Goal: Task Accomplishment & Management: Use online tool/utility

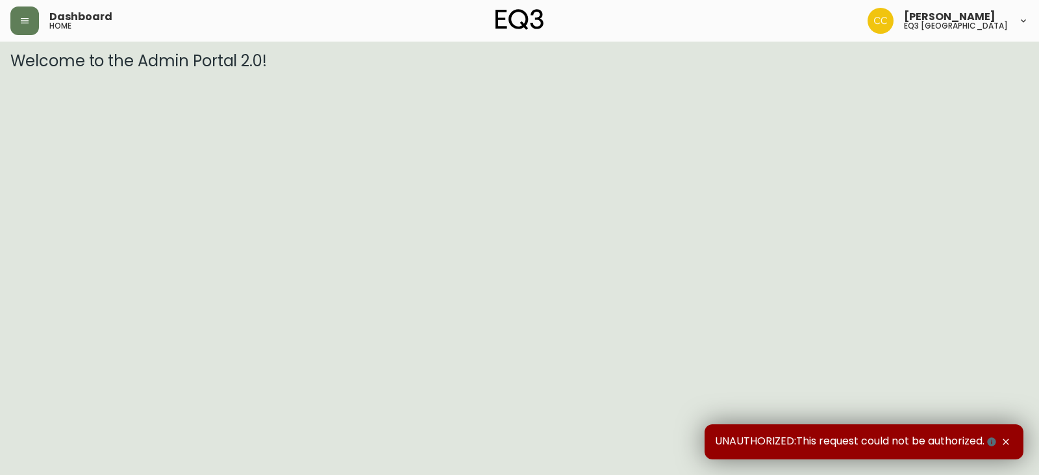
click at [1006, 440] on icon "button" at bounding box center [1006, 442] width 10 height 10
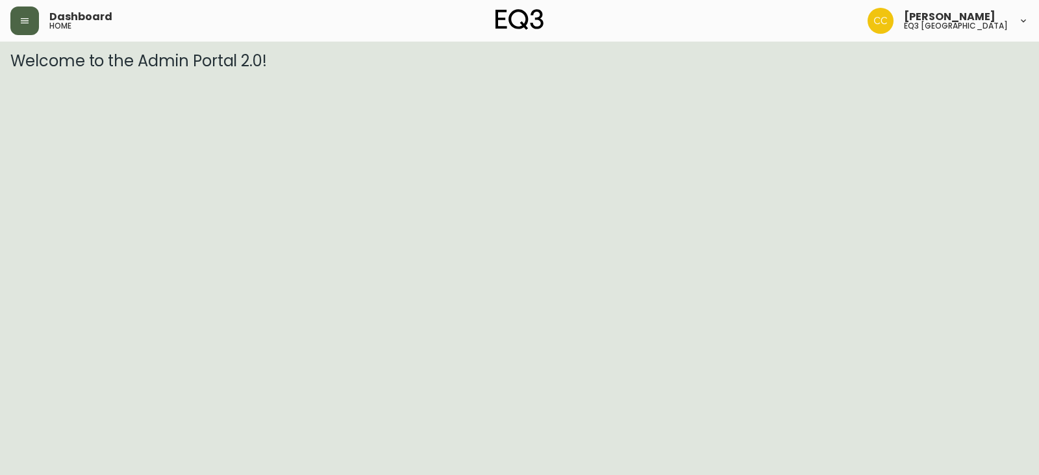
click at [25, 31] on button "button" at bounding box center [24, 20] width 29 height 29
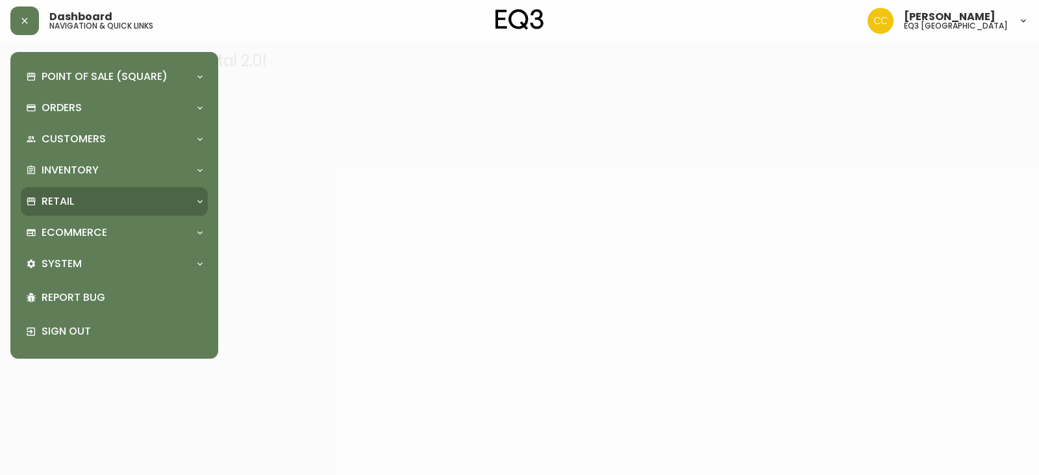
click at [82, 203] on div "Retail" at bounding box center [108, 201] width 164 height 14
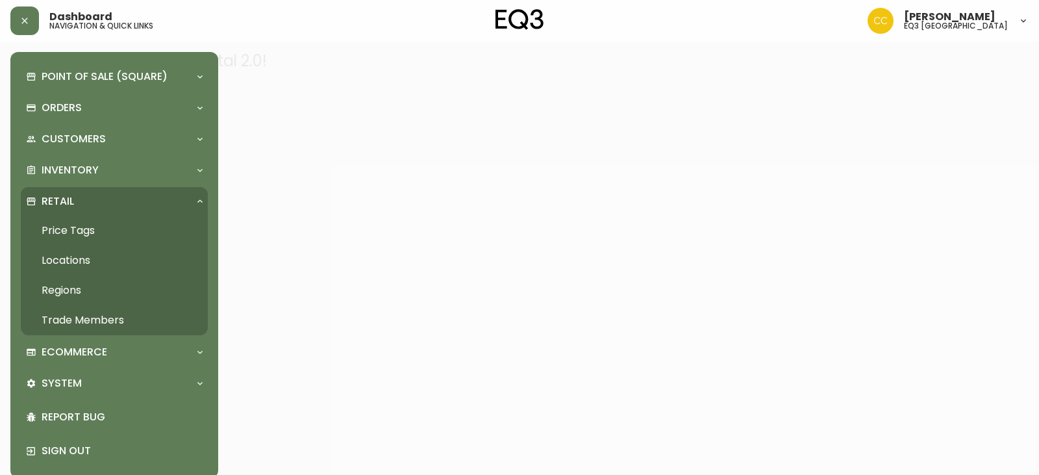
click at [73, 237] on link "Price Tags" at bounding box center [114, 231] width 187 height 30
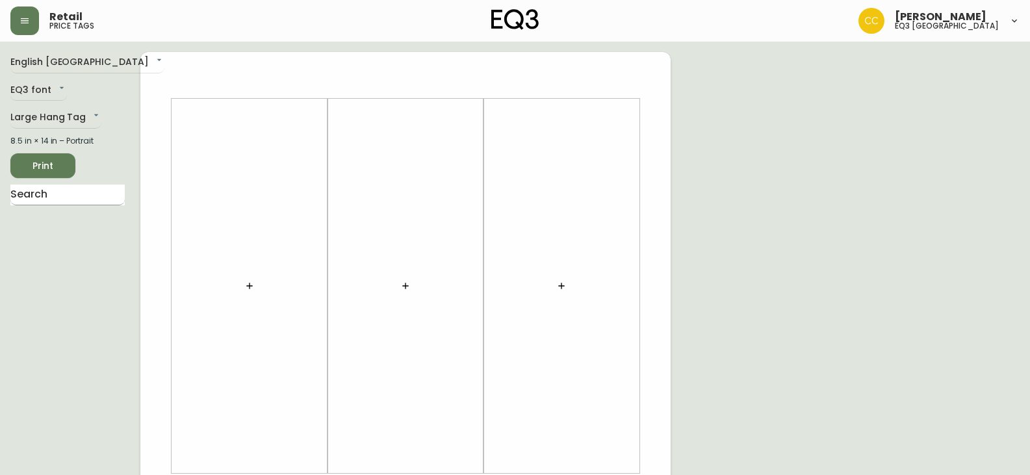
click at [64, 192] on input "text" at bounding box center [67, 194] width 114 height 21
click at [66, 120] on body "Retail price tags [PERSON_NAME] eq3 [GEOGRAPHIC_DATA] English [GEOGRAPHIC_DATA]…" at bounding box center [519, 462] width 1039 height 925
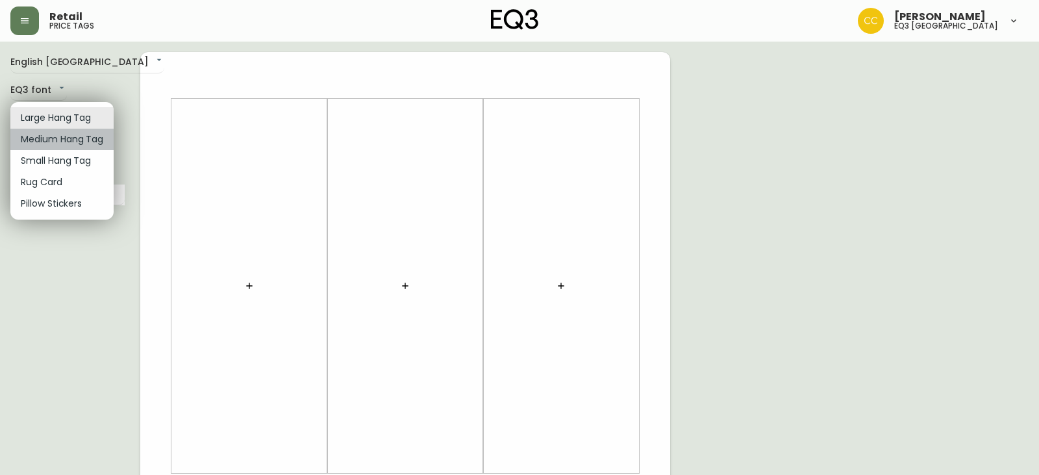
click at [71, 144] on li "Medium Hang Tag" at bounding box center [61, 139] width 103 height 21
type input "medium"
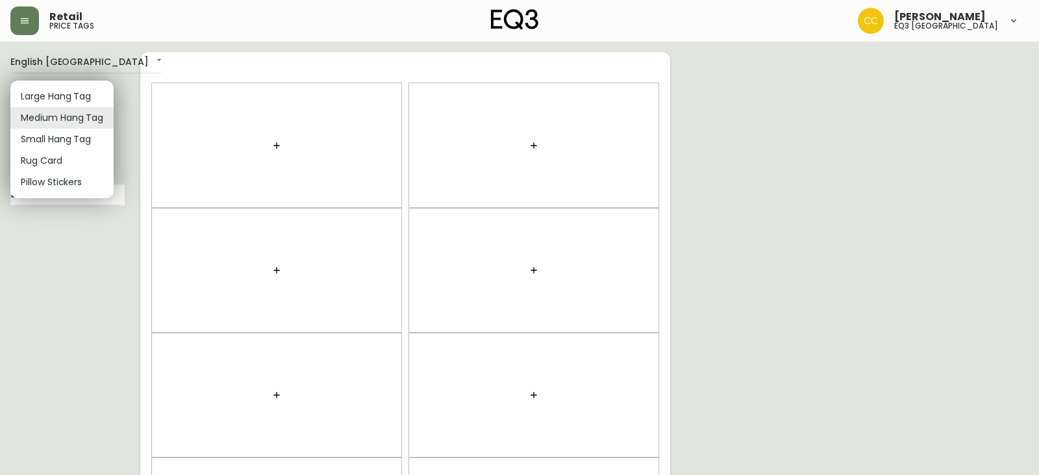
click at [104, 112] on body "Retail price tags [PERSON_NAME] eq3 [GEOGRAPHIC_DATA] English [GEOGRAPHIC_DATA]…" at bounding box center [519, 369] width 1039 height 738
click at [100, 125] on li "Medium Hang Tag" at bounding box center [61, 117] width 103 height 21
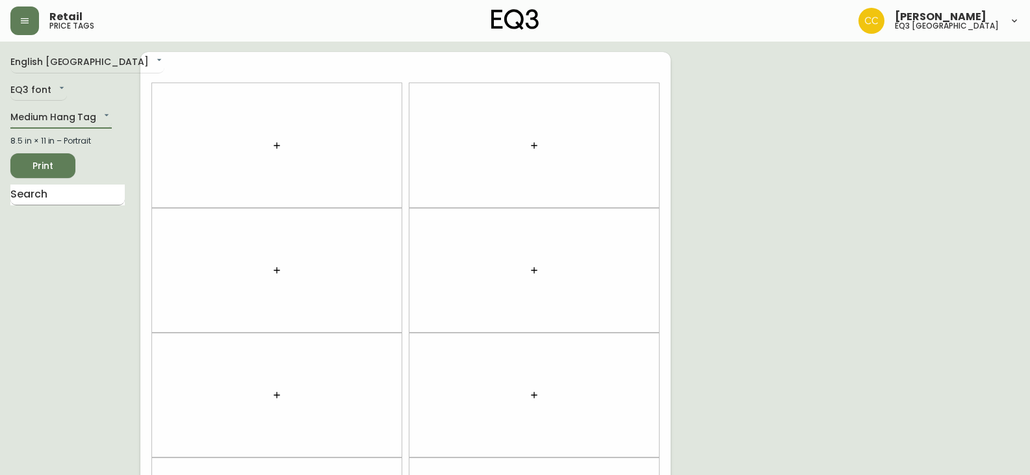
click at [53, 190] on input "text" at bounding box center [67, 194] width 114 height 21
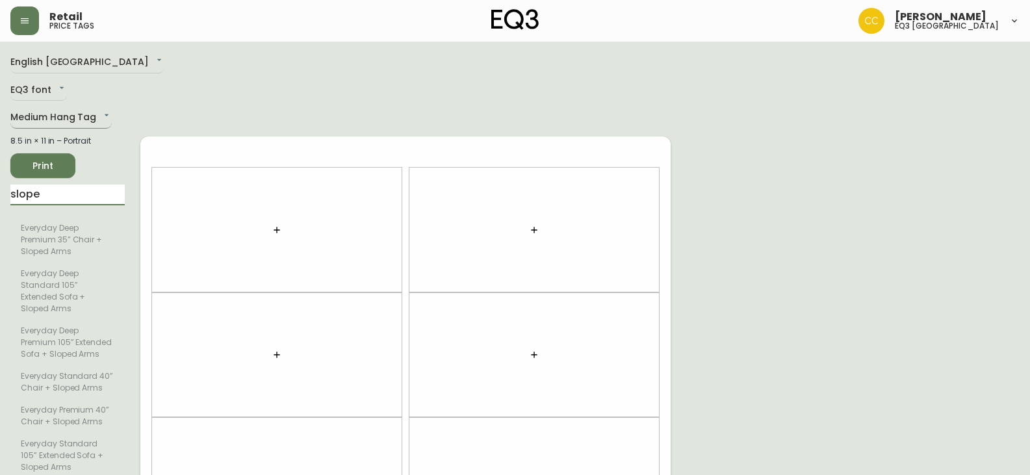
type input "slope"
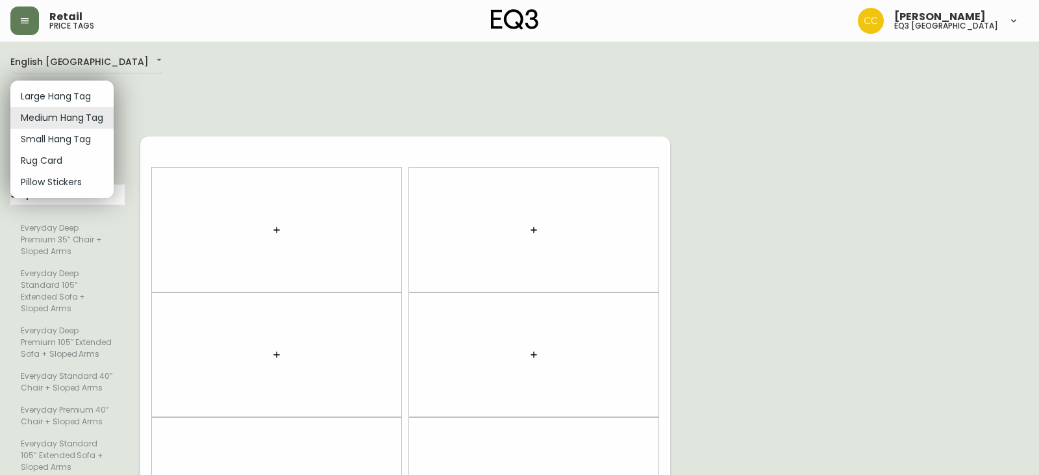
click at [73, 114] on body "Retail price tags [PERSON_NAME] eq3 [GEOGRAPHIC_DATA] English [GEOGRAPHIC_DATA]…" at bounding box center [519, 453] width 1039 height 907
click at [70, 143] on li "Small Hang Tag" at bounding box center [61, 139] width 103 height 21
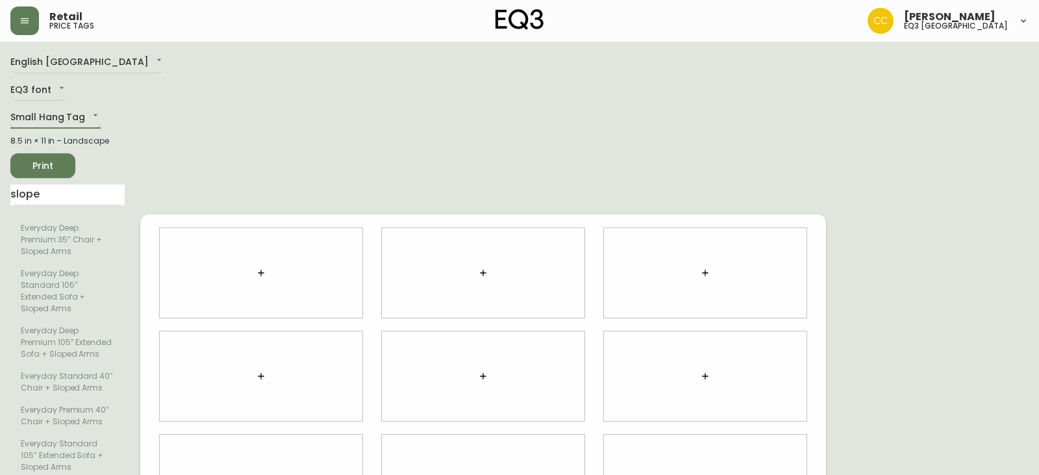
click at [82, 119] on body "Retail price tags [PERSON_NAME] eq3 [GEOGRAPHIC_DATA] English [GEOGRAPHIC_DATA]…" at bounding box center [519, 453] width 1039 height 907
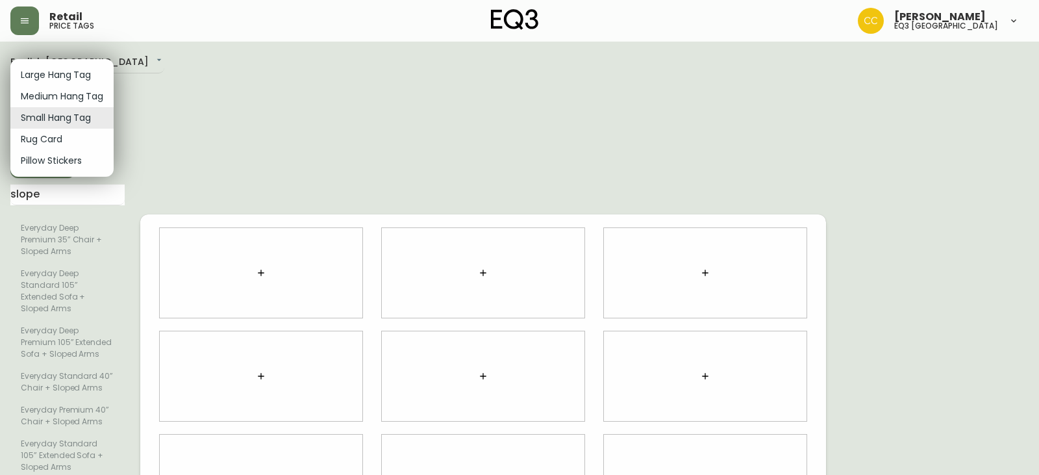
click at [94, 75] on li "Large Hang Tag" at bounding box center [61, 74] width 103 height 21
type input "large"
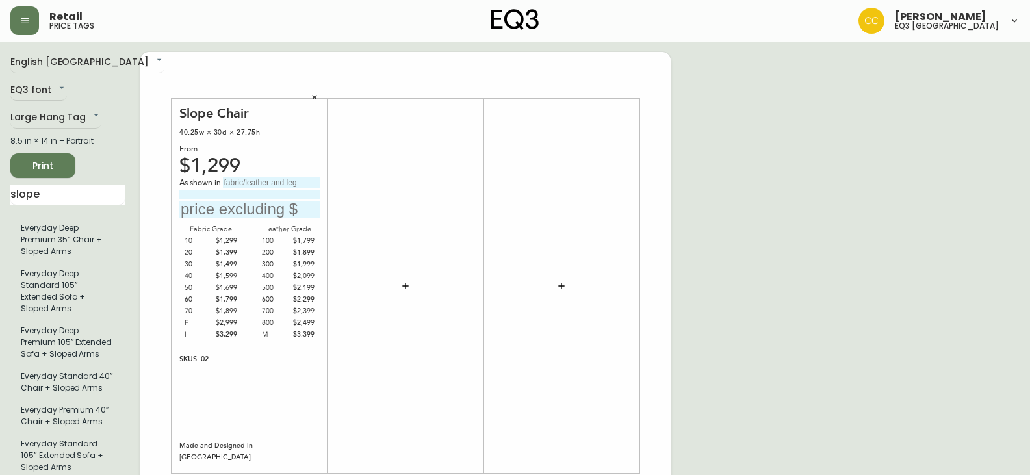
click at [249, 181] on input "text" at bounding box center [271, 182] width 97 height 10
click at [232, 212] on input "text" at bounding box center [249, 210] width 140 height 18
click at [299, 183] on input "Paloma Deer" at bounding box center [271, 182] width 97 height 10
type input "Paloma Deer Grade 800"
click at [262, 209] on input "text" at bounding box center [249, 210] width 140 height 18
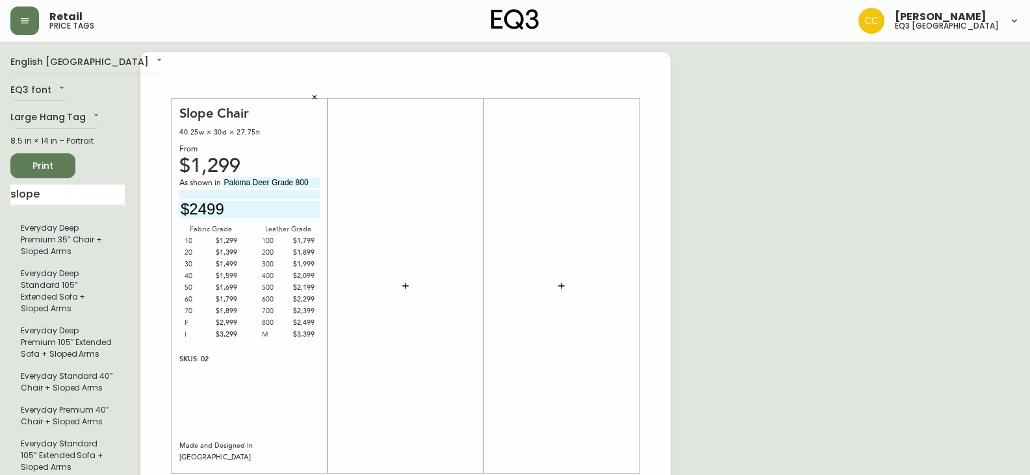
type input "$2499"
click at [439, 171] on div at bounding box center [405, 286] width 140 height 362
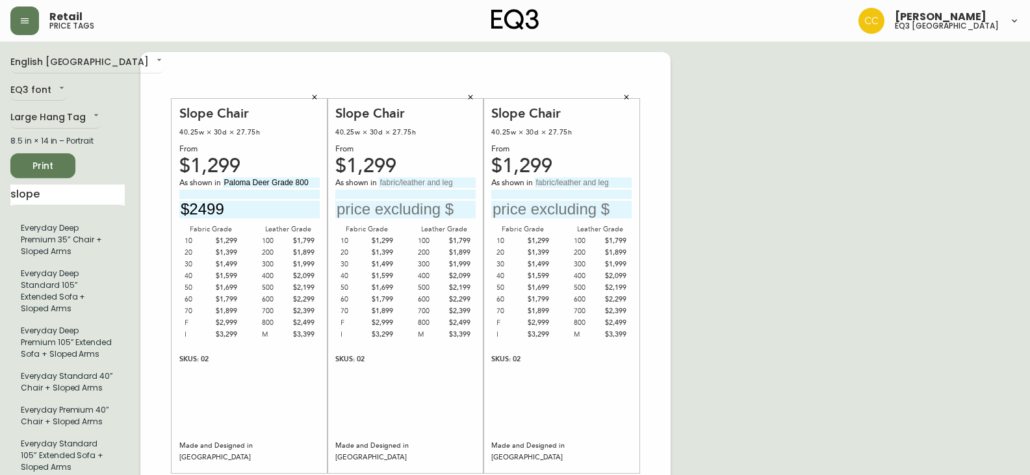
click at [411, 179] on input "text" at bounding box center [427, 182] width 97 height 10
type input "P"
type input "Paloma Deer Grade 800"
click at [415, 209] on input "text" at bounding box center [405, 210] width 140 height 18
type input "$2499"
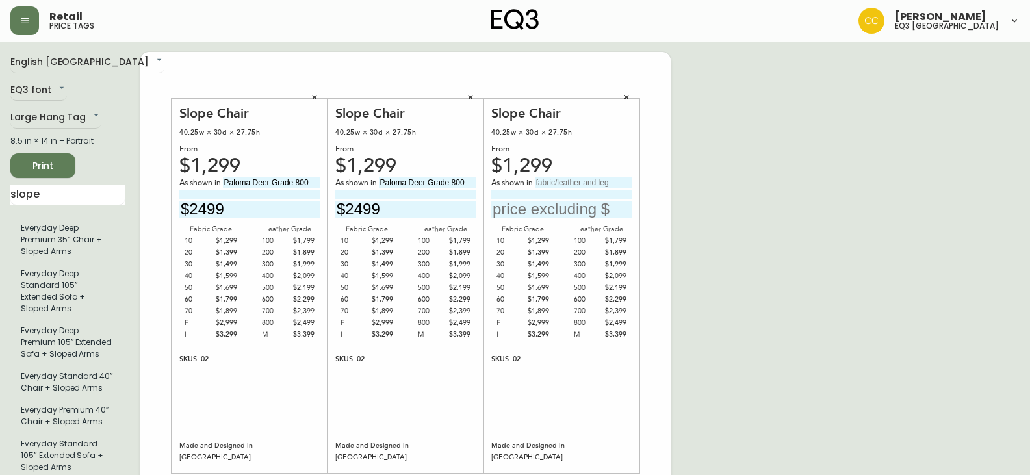
click at [565, 182] on input "text" at bounding box center [583, 182] width 97 height 10
type input "Paloma Deer Grade 800"
click at [559, 216] on input "text" at bounding box center [561, 210] width 140 height 18
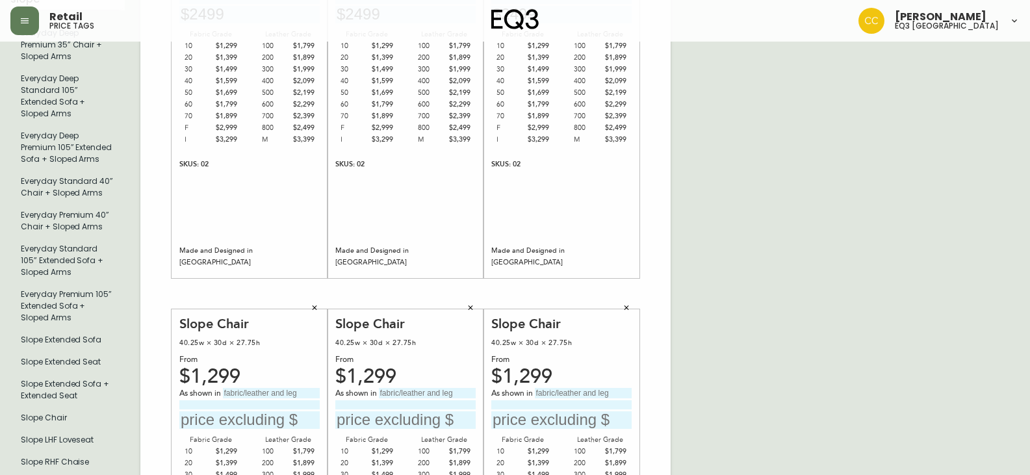
scroll to position [260, 0]
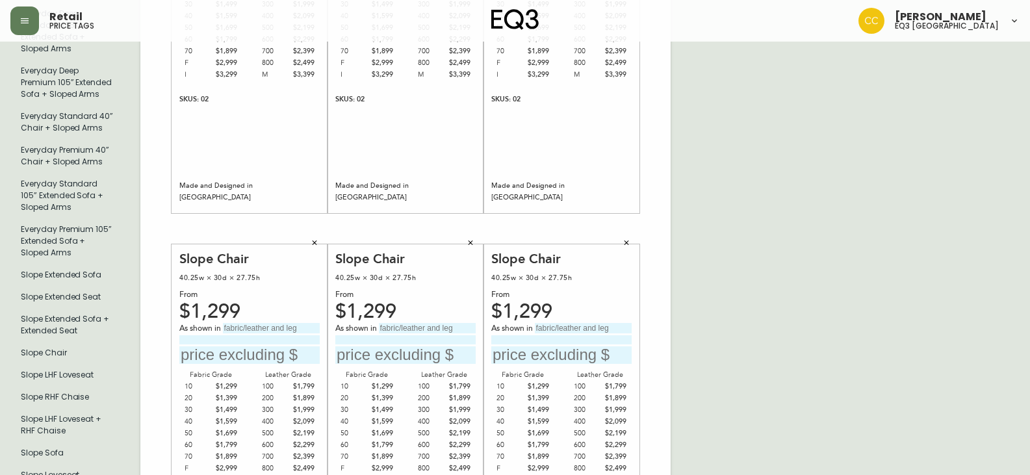
type input "$2499"
click at [218, 353] on input "text" at bounding box center [249, 355] width 140 height 18
click at [242, 327] on input "text" at bounding box center [271, 328] width 97 height 10
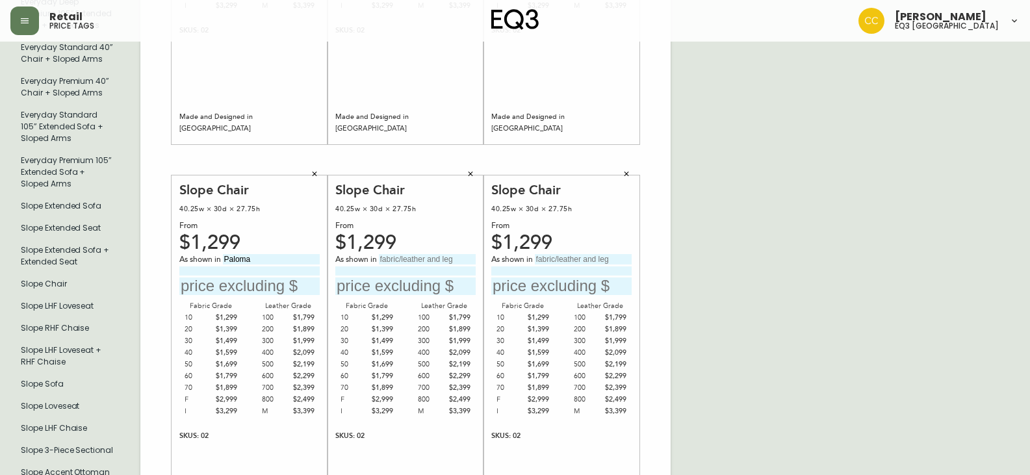
scroll to position [320, 0]
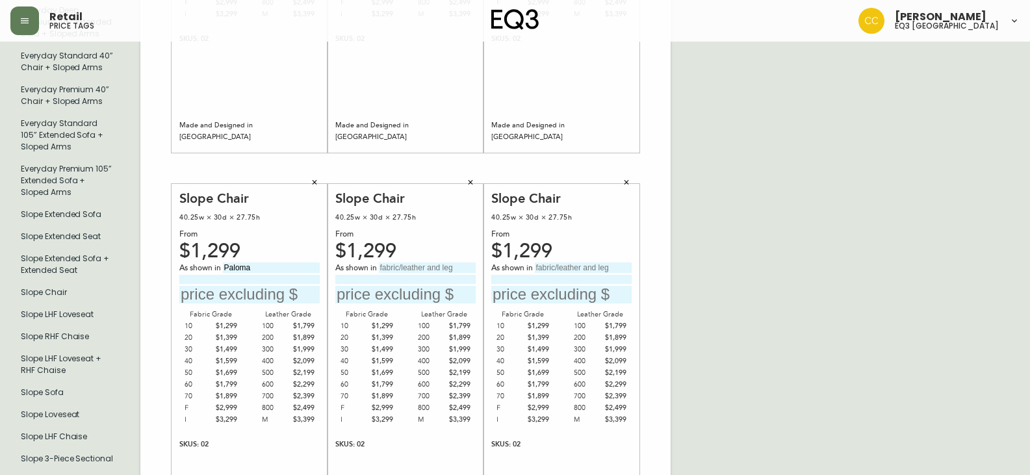
type input "Paloma"
click at [314, 181] on icon "button" at bounding box center [315, 183] width 8 height 8
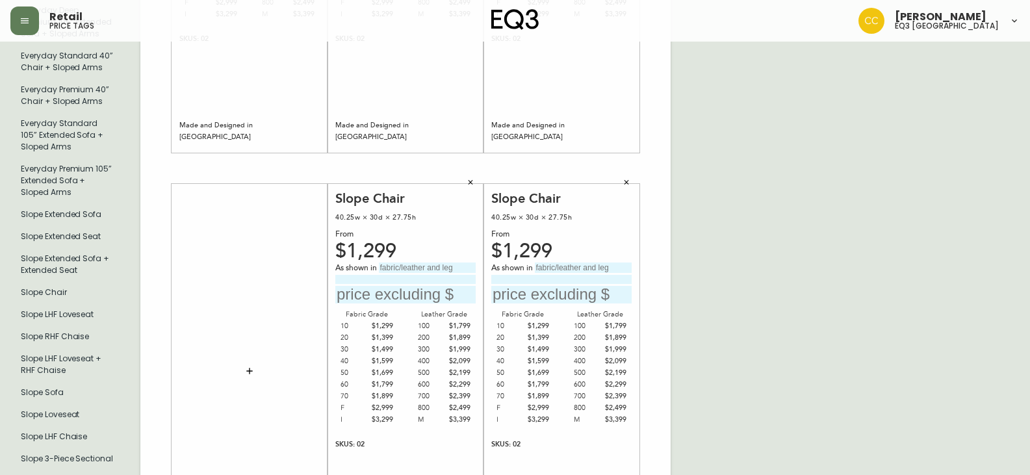
click at [475, 184] on button "button" at bounding box center [470, 182] width 19 height 19
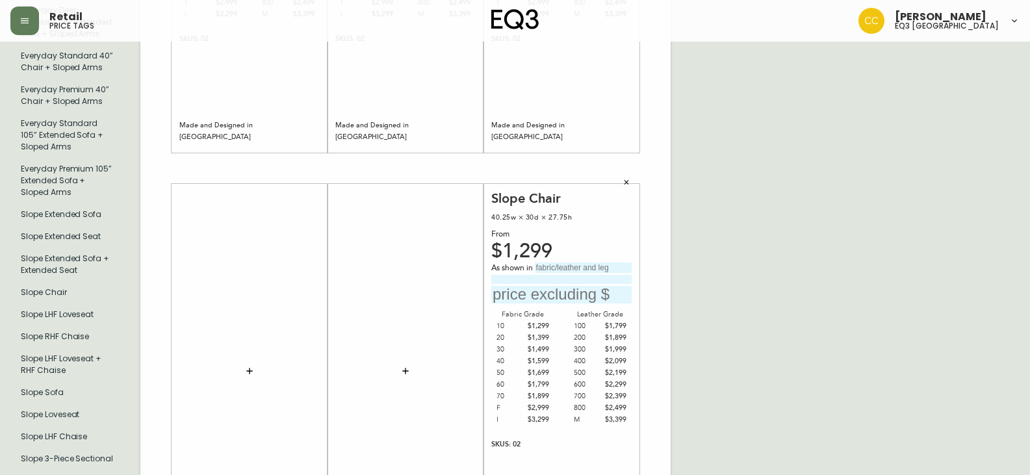
click at [627, 183] on icon "button" at bounding box center [626, 182] width 5 height 5
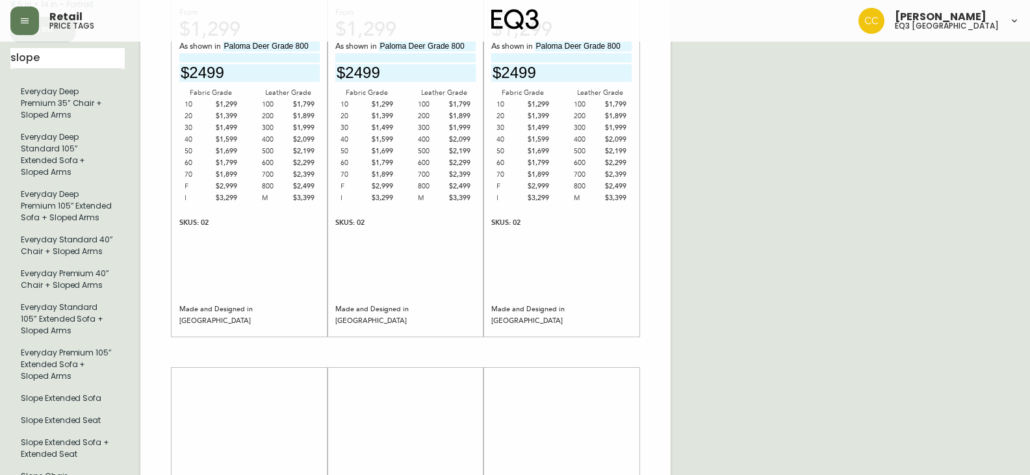
scroll to position [0, 0]
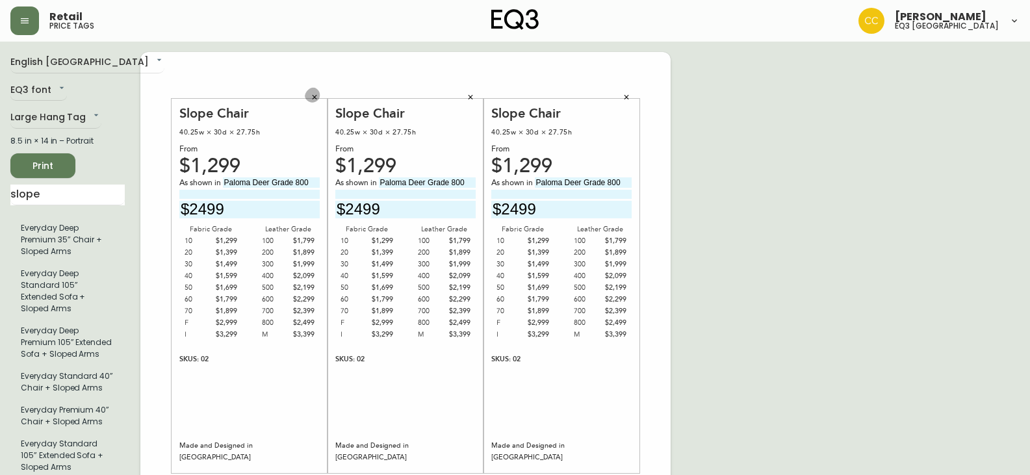
drag, startPoint x: 314, startPoint y: 96, endPoint x: 452, endPoint y: 92, distance: 137.8
click at [315, 96] on icon "button" at bounding box center [315, 98] width 8 height 8
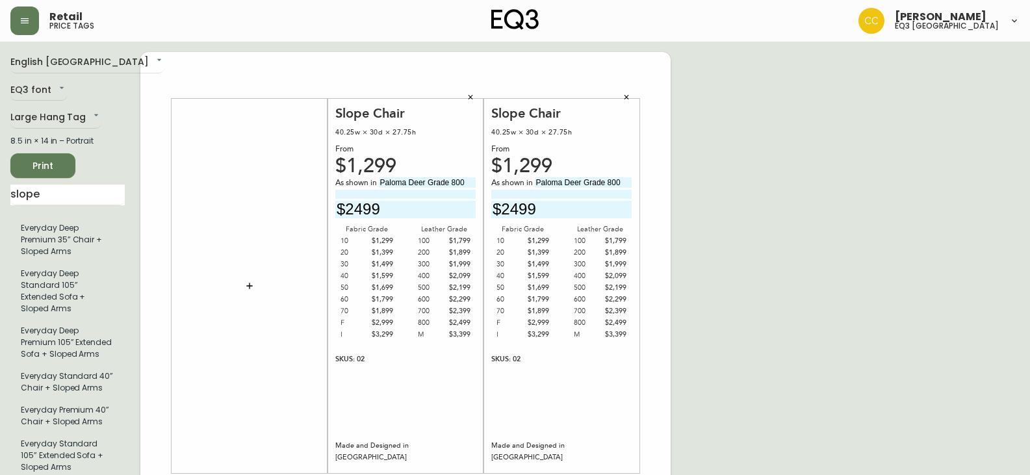
click at [472, 94] on icon "button" at bounding box center [470, 98] width 8 height 8
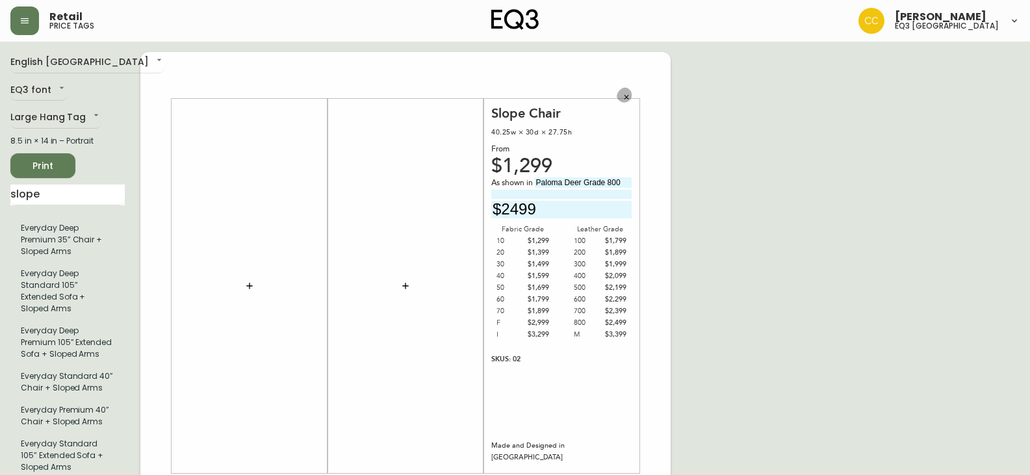
click at [628, 95] on icon "button" at bounding box center [626, 98] width 8 height 8
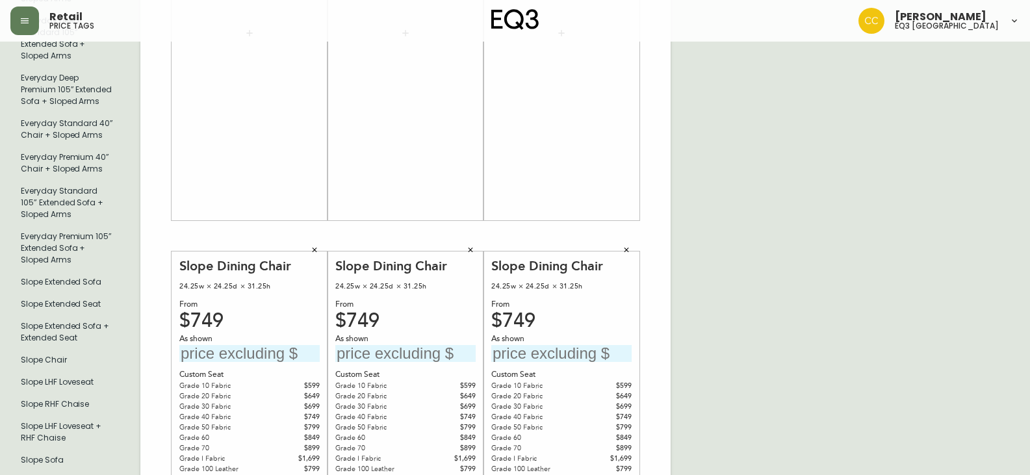
scroll to position [125, 0]
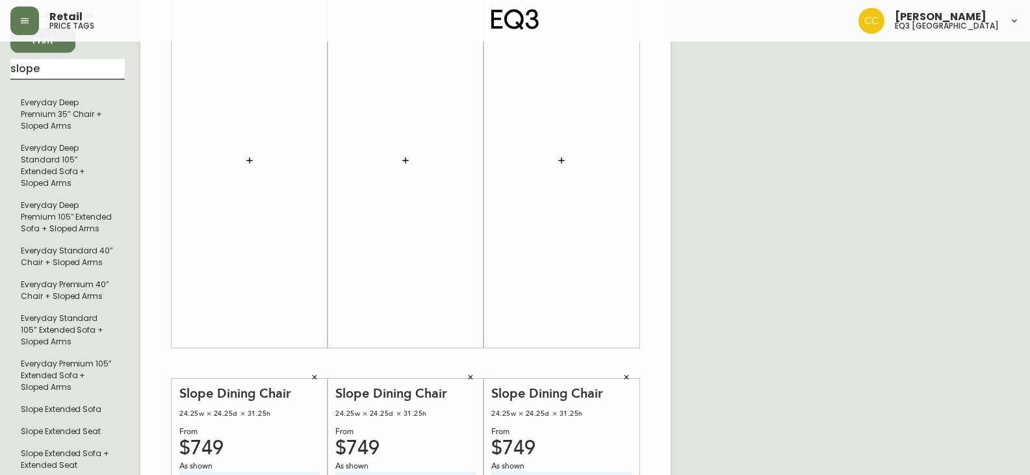
click at [116, 79] on input "slope" at bounding box center [67, 69] width 114 height 21
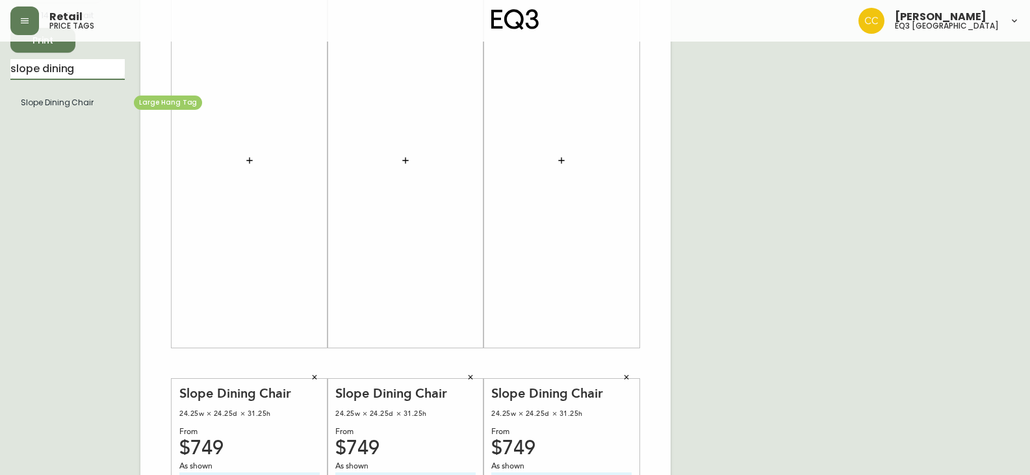
type input "slope dining"
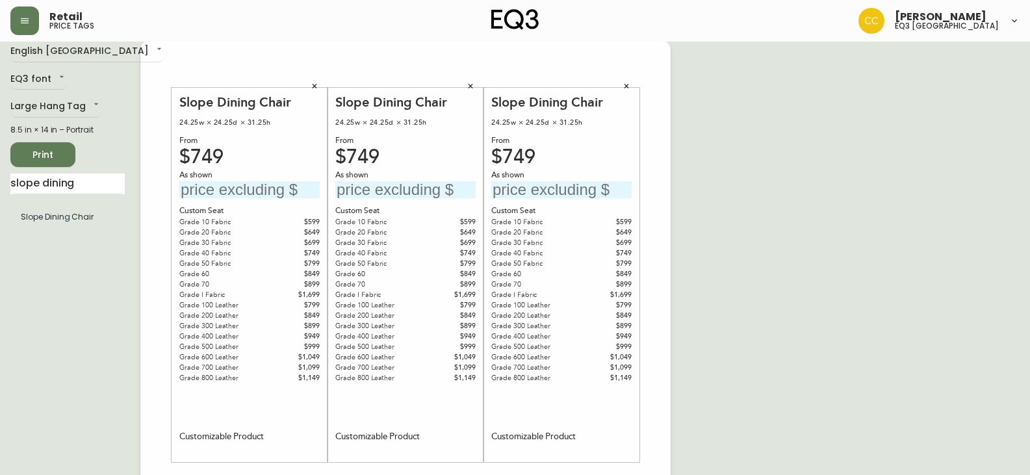
scroll to position [0, 0]
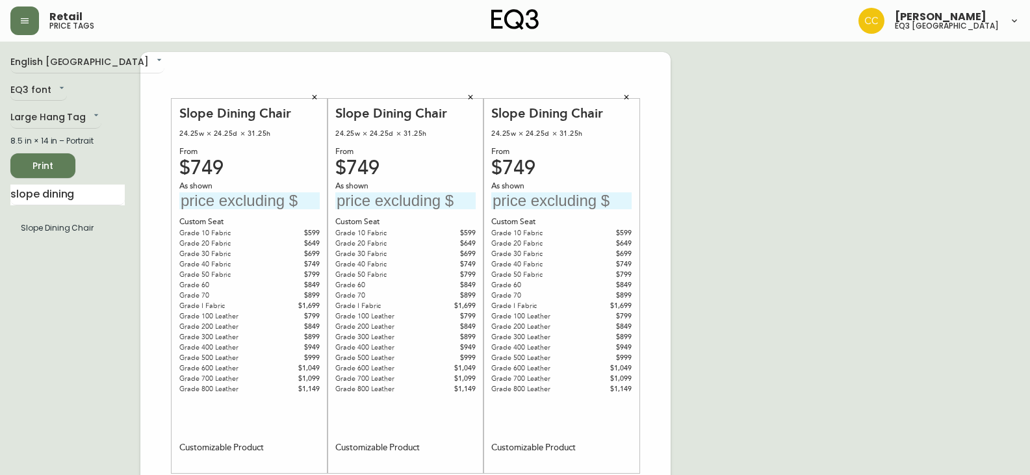
click at [226, 211] on div "Slope Dining Chair 24.25w × 24.25d × 31.25h From $749 As shown Custom Seat Grad…" at bounding box center [249, 286] width 140 height 362
click at [245, 199] on input "text" at bounding box center [249, 201] width 140 height 18
type input "$1149"
click at [377, 202] on input "text" at bounding box center [405, 201] width 140 height 18
type input "$1149"
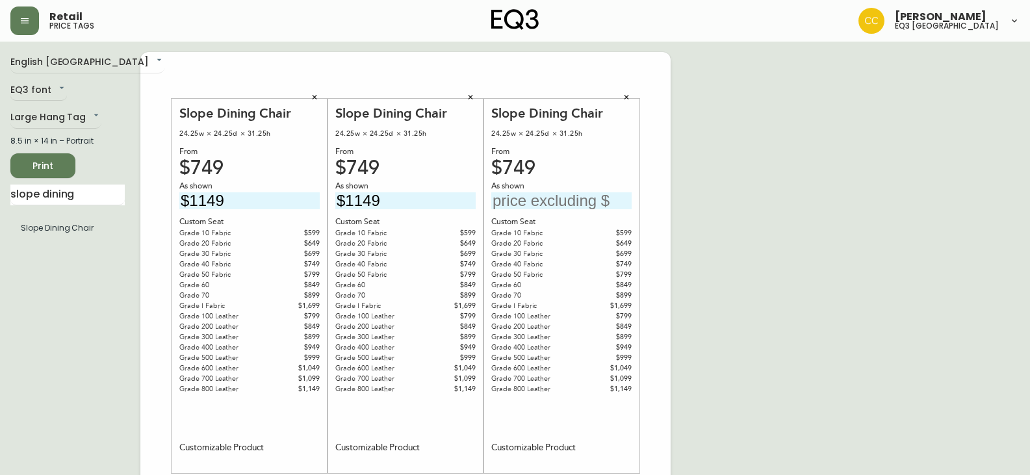
click at [543, 199] on input "text" at bounding box center [561, 201] width 140 height 18
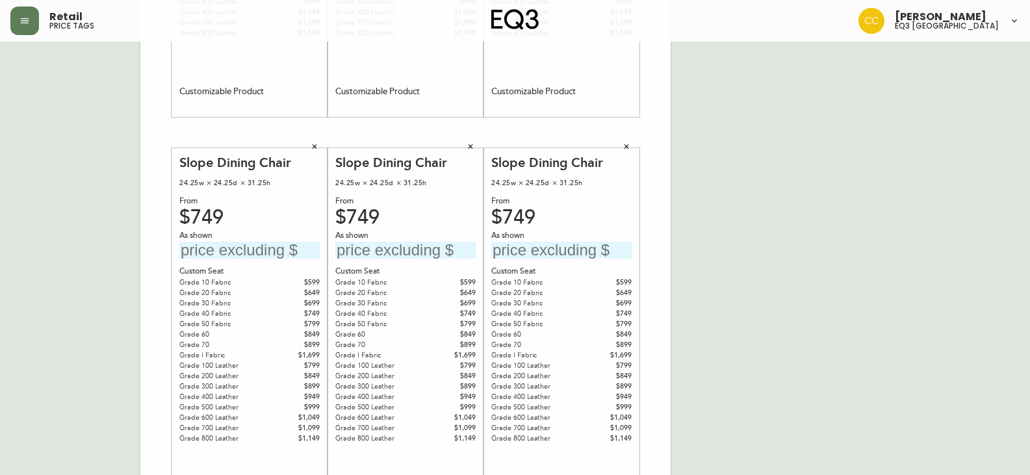
scroll to position [390, 0]
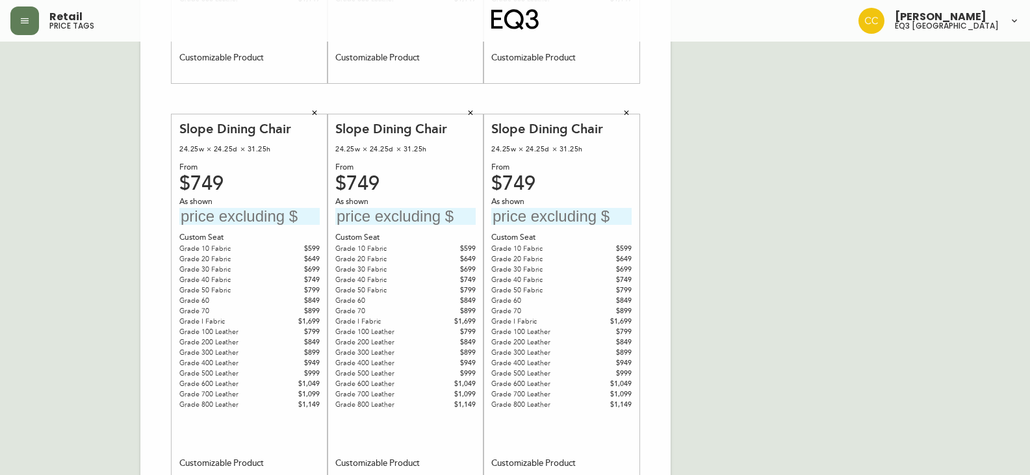
type input "$1149"
click at [236, 212] on input "text" at bounding box center [249, 217] width 140 height 18
type input "$1149"
click at [423, 209] on input "text" at bounding box center [405, 217] width 140 height 18
type input "$1149"
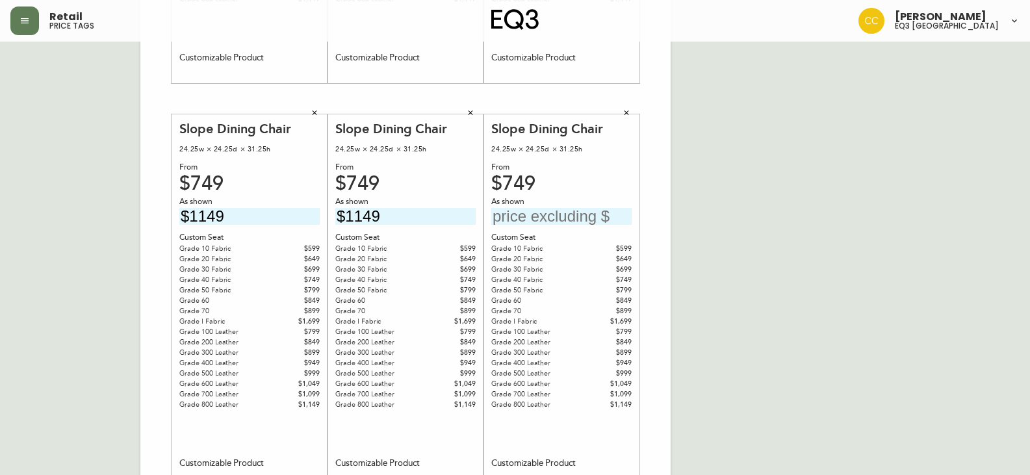
click at [618, 219] on input "text" at bounding box center [561, 217] width 140 height 18
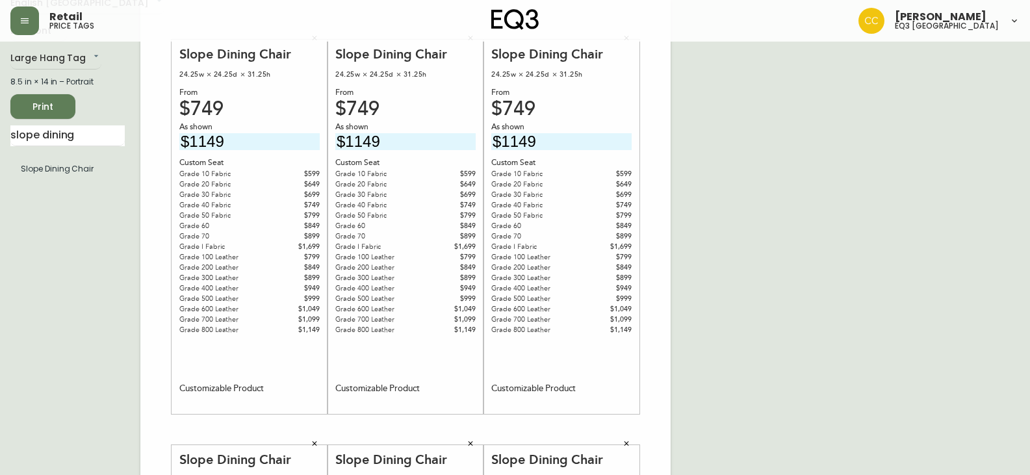
scroll to position [0, 0]
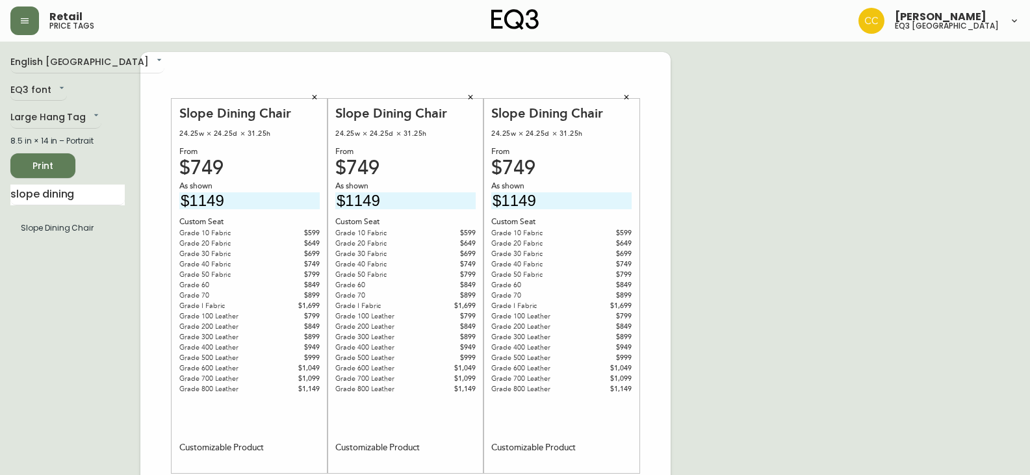
type input "$1149"
click at [54, 162] on span "Print" at bounding box center [43, 166] width 44 height 16
click at [70, 161] on button "Print" at bounding box center [42, 165] width 65 height 25
drag, startPoint x: 313, startPoint y: 95, endPoint x: 412, endPoint y: 99, distance: 98.8
click at [314, 95] on icon "button" at bounding box center [315, 98] width 8 height 8
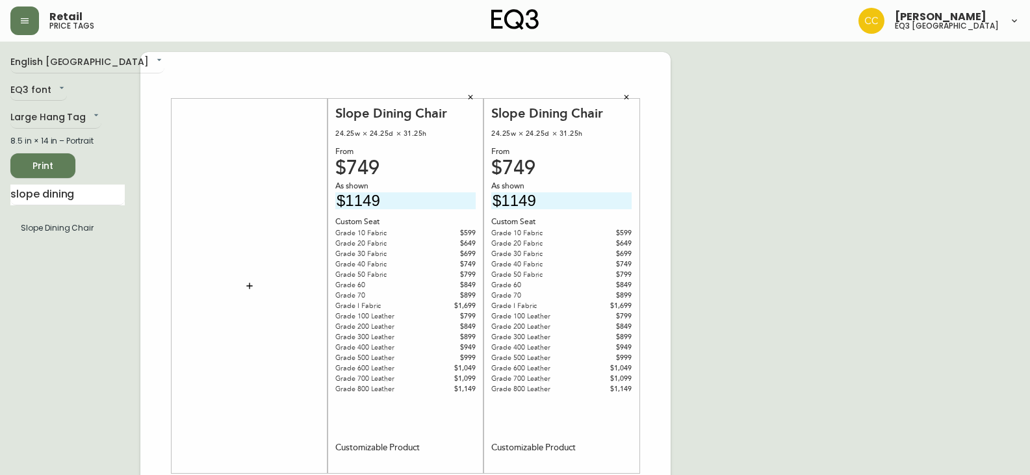
drag, startPoint x: 474, startPoint y: 98, endPoint x: 541, endPoint y: 87, distance: 68.5
click at [633, 101] on button "button" at bounding box center [625, 97] width 19 height 19
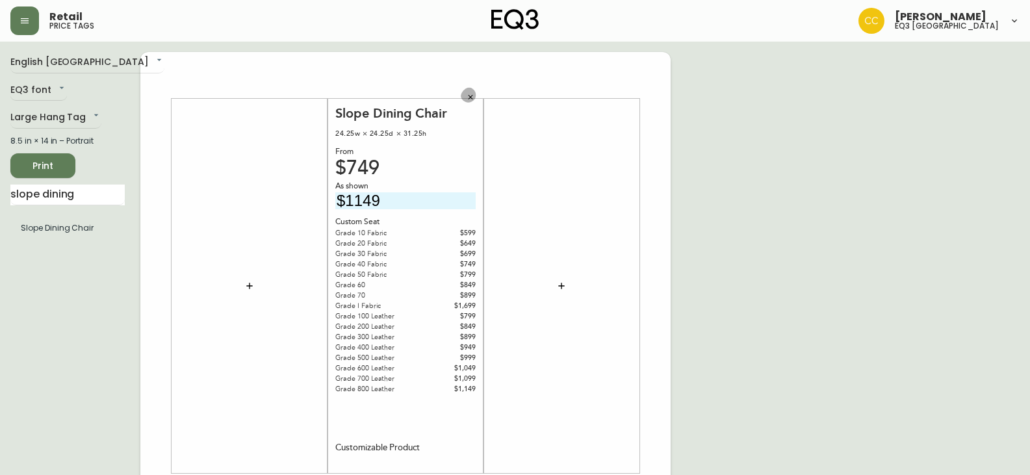
click at [465, 95] on button "button" at bounding box center [470, 97] width 19 height 19
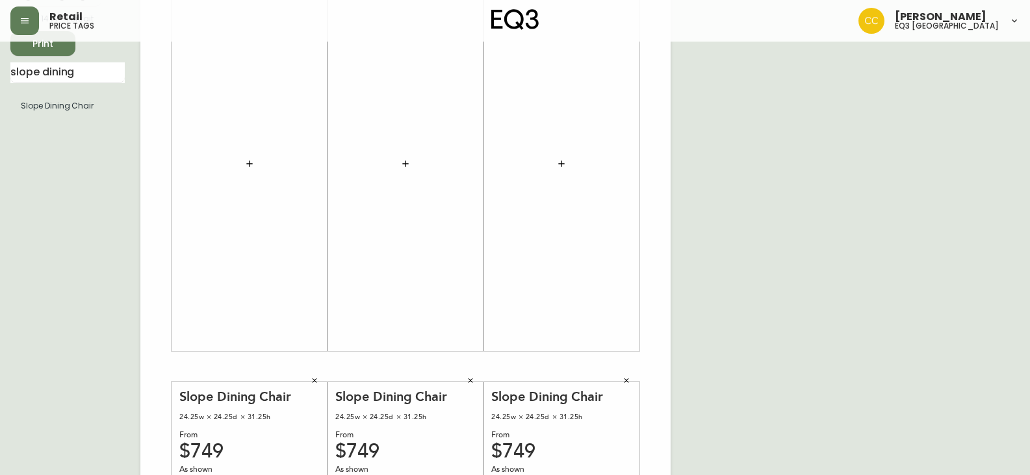
scroll to position [260, 0]
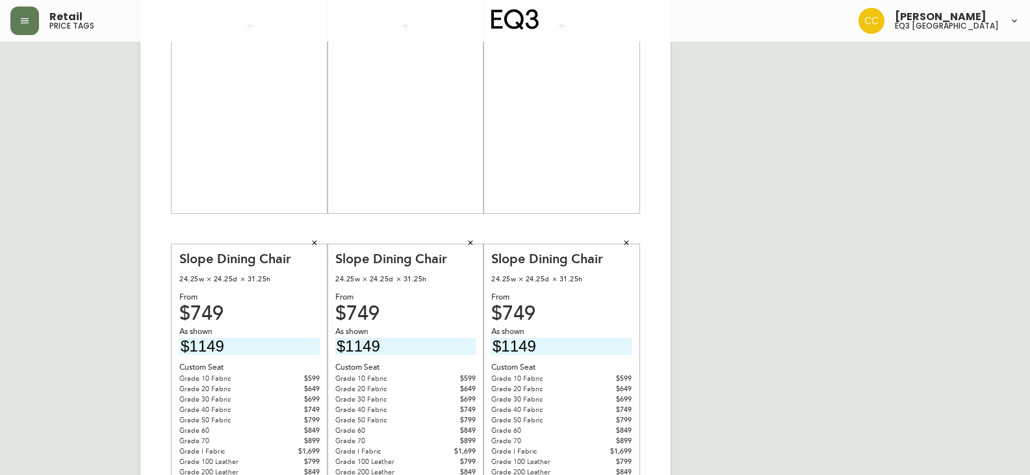
drag, startPoint x: 628, startPoint y: 240, endPoint x: 610, endPoint y: 241, distance: 17.6
click at [627, 240] on icon "button" at bounding box center [626, 243] width 8 height 8
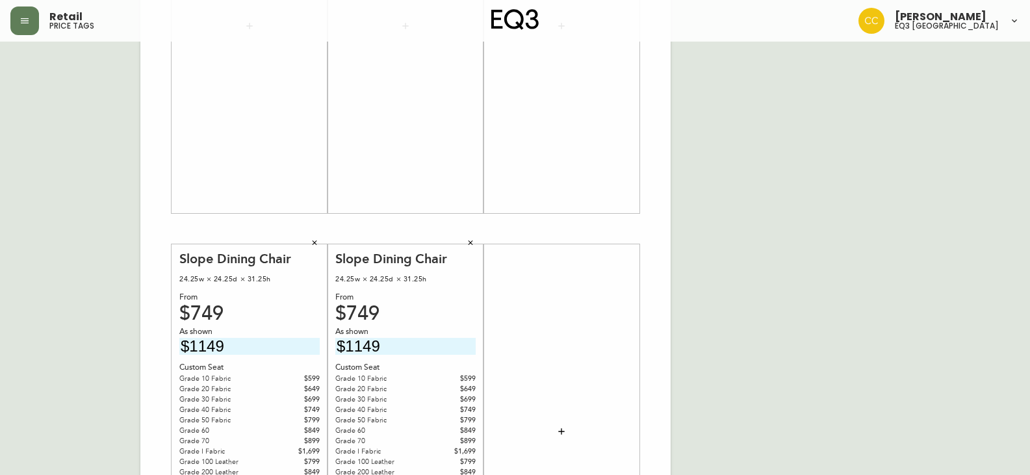
click at [468, 240] on icon "button" at bounding box center [470, 243] width 8 height 8
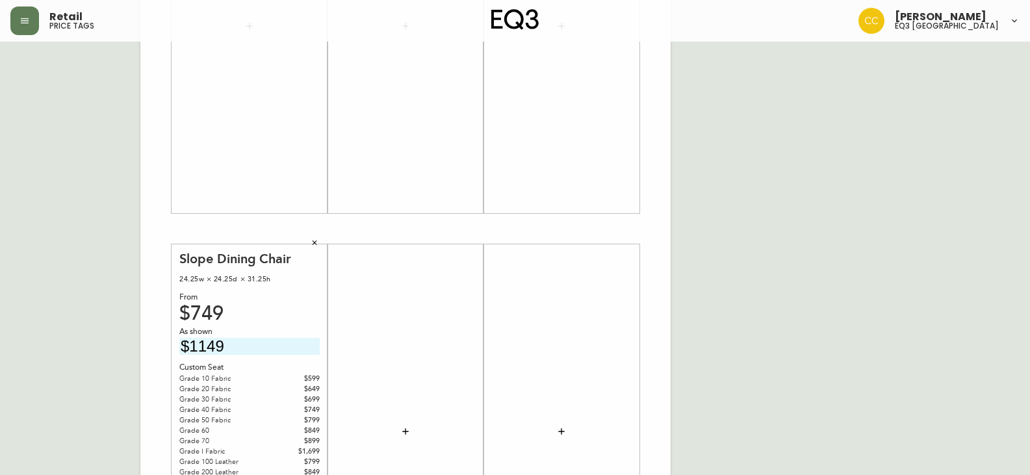
click at [320, 240] on button "button" at bounding box center [314, 242] width 19 height 19
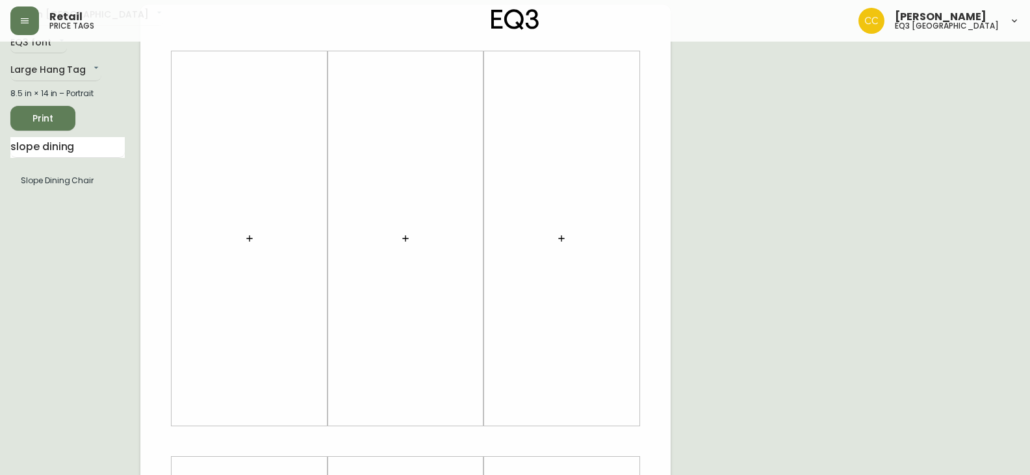
scroll to position [0, 0]
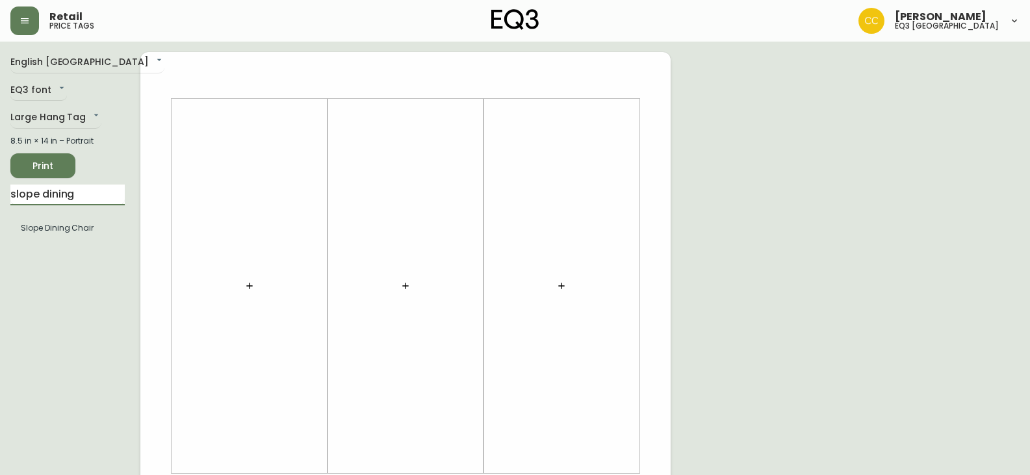
drag, startPoint x: 75, startPoint y: 196, endPoint x: 0, endPoint y: 178, distance: 77.5
click at [0, 178] on main "English [GEOGRAPHIC_DATA] en_CA EQ3 font EQ3 Large Hang Tag large 8.5 in × 14 i…" at bounding box center [515, 483] width 1030 height 883
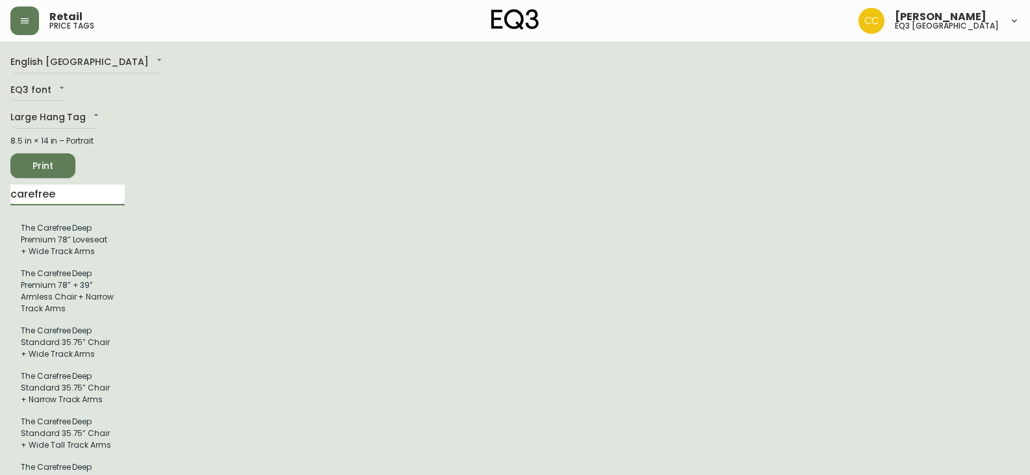
type input "carefree"
